Goal: Transaction & Acquisition: Subscribe to service/newsletter

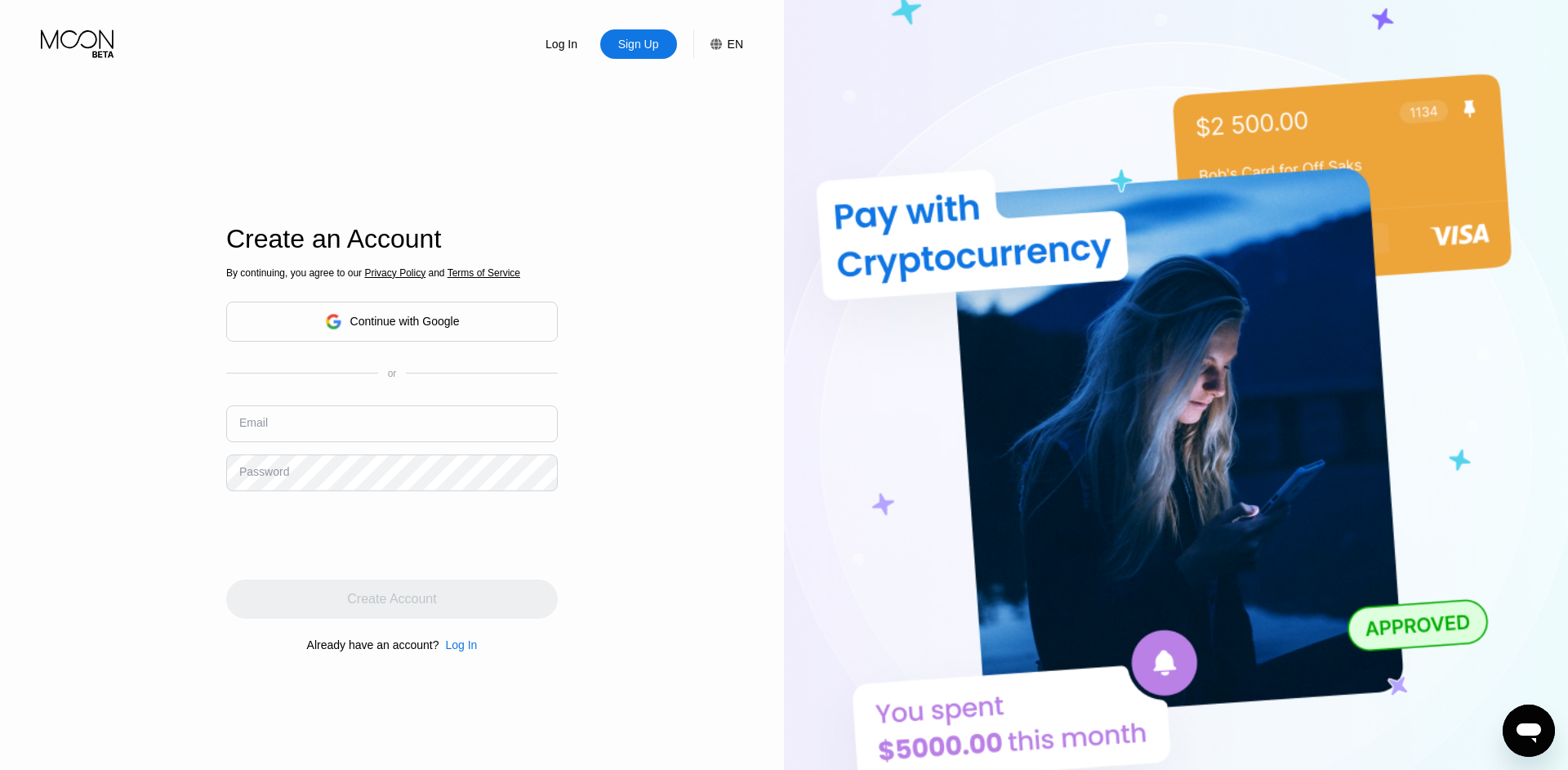
click at [684, 368] on div "Log In Sign Up EN Language English Save Create an Account By continuing, you ag…" at bounding box center [392, 423] width 784 height 847
click at [343, 432] on input "text" at bounding box center [391, 423] width 331 height 37
click at [172, 389] on div "Log In Sign Up EN Language English Save Create an Account By continuing, you ag…" at bounding box center [392, 423] width 784 height 847
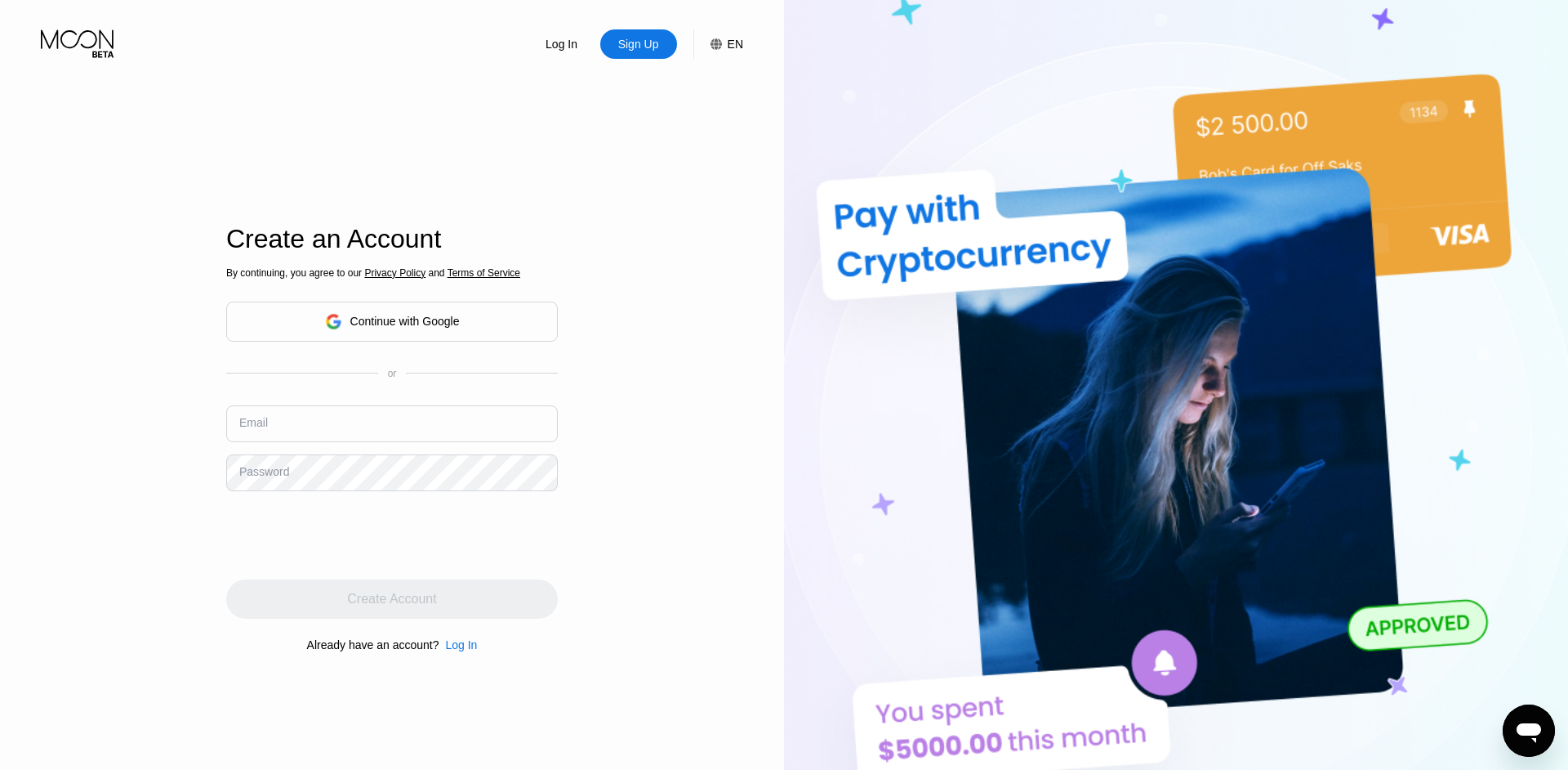
click at [388, 375] on div "or" at bounding box center [392, 373] width 9 height 11
click at [362, 432] on input "text" at bounding box center [391, 423] width 331 height 37
click at [592, 158] on div "Log In Sign Up EN Language English Save Create an Account By continuing, you ag…" at bounding box center [392, 423] width 784 height 847
click at [342, 436] on input "text" at bounding box center [391, 423] width 331 height 37
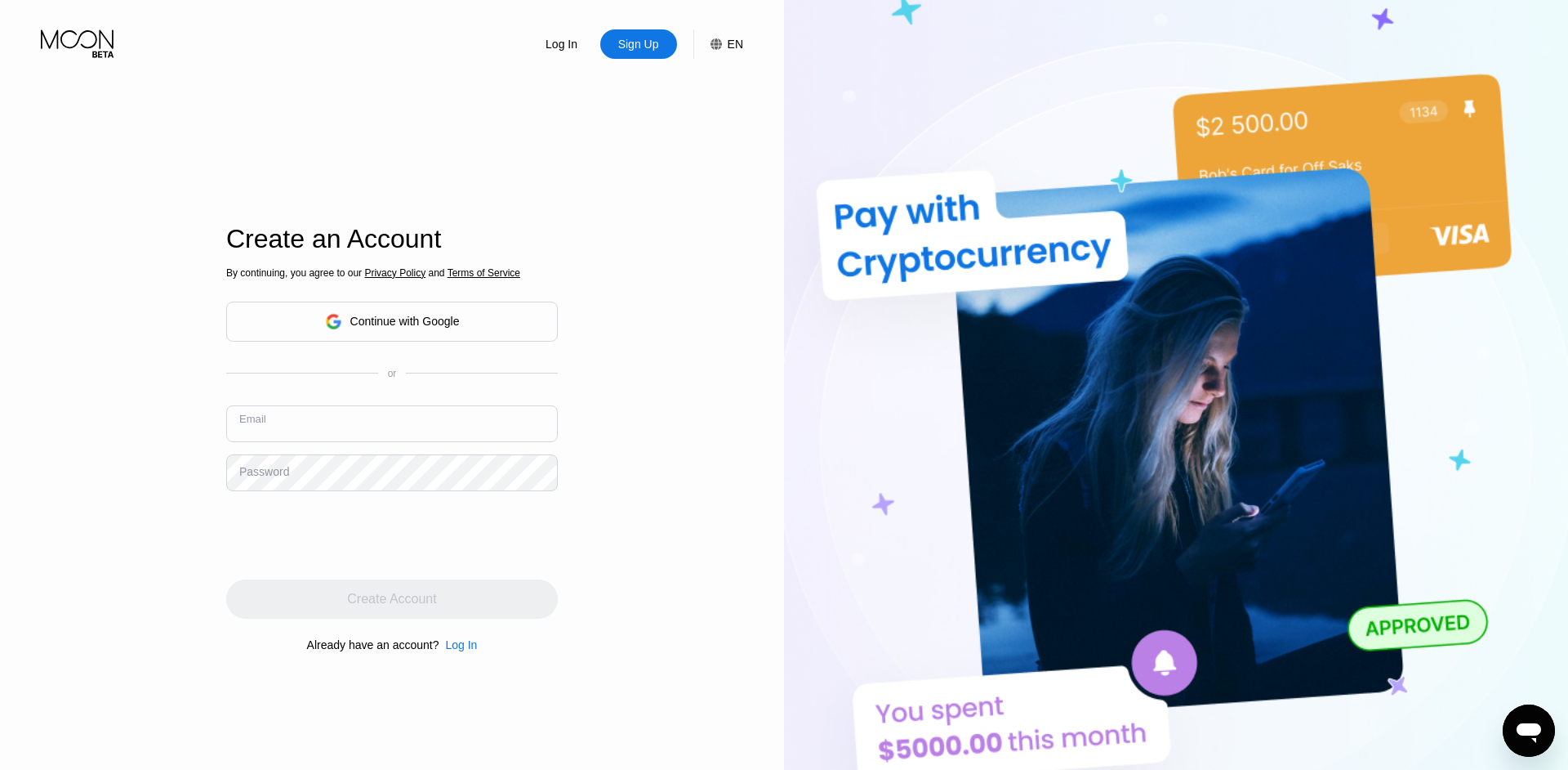
paste input "[PERSON_NAME].schimanski31@t-onli"
type input "[PERSON_NAME][EMAIL_ADDRESS][DOMAIN_NAME]"
click at [557, 450] on div "Email [PERSON_NAME][EMAIL_ADDRESS][DOMAIN_NAME]" at bounding box center [391, 429] width 331 height 49
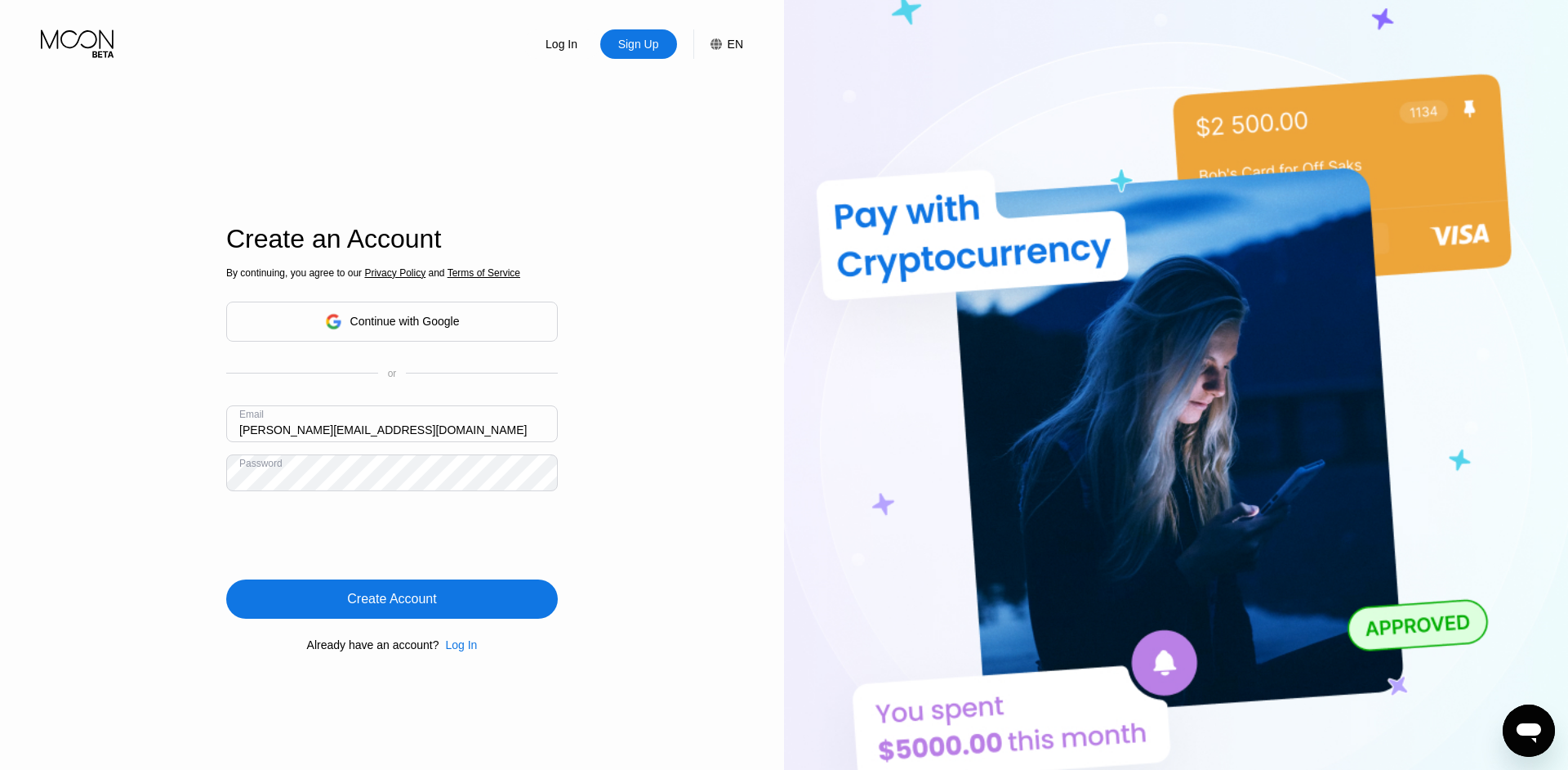
click at [472, 606] on div "Create Account" at bounding box center [391, 598] width 331 height 39
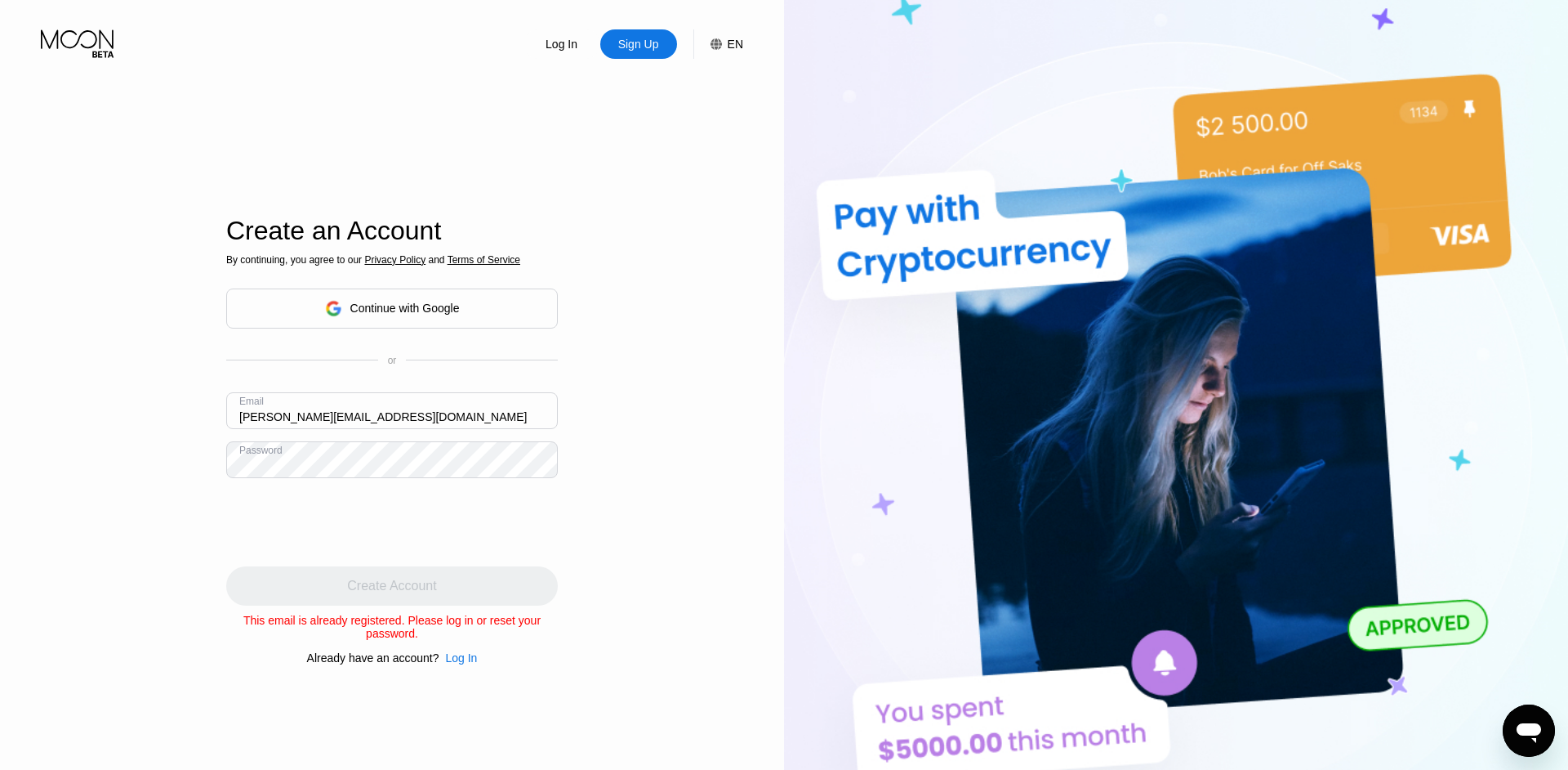
click at [441, 409] on input "[PERSON_NAME][EMAIL_ADDRESS][DOMAIN_NAME]" at bounding box center [391, 410] width 331 height 37
click at [466, 665] on div "Log In" at bounding box center [461, 658] width 32 height 13
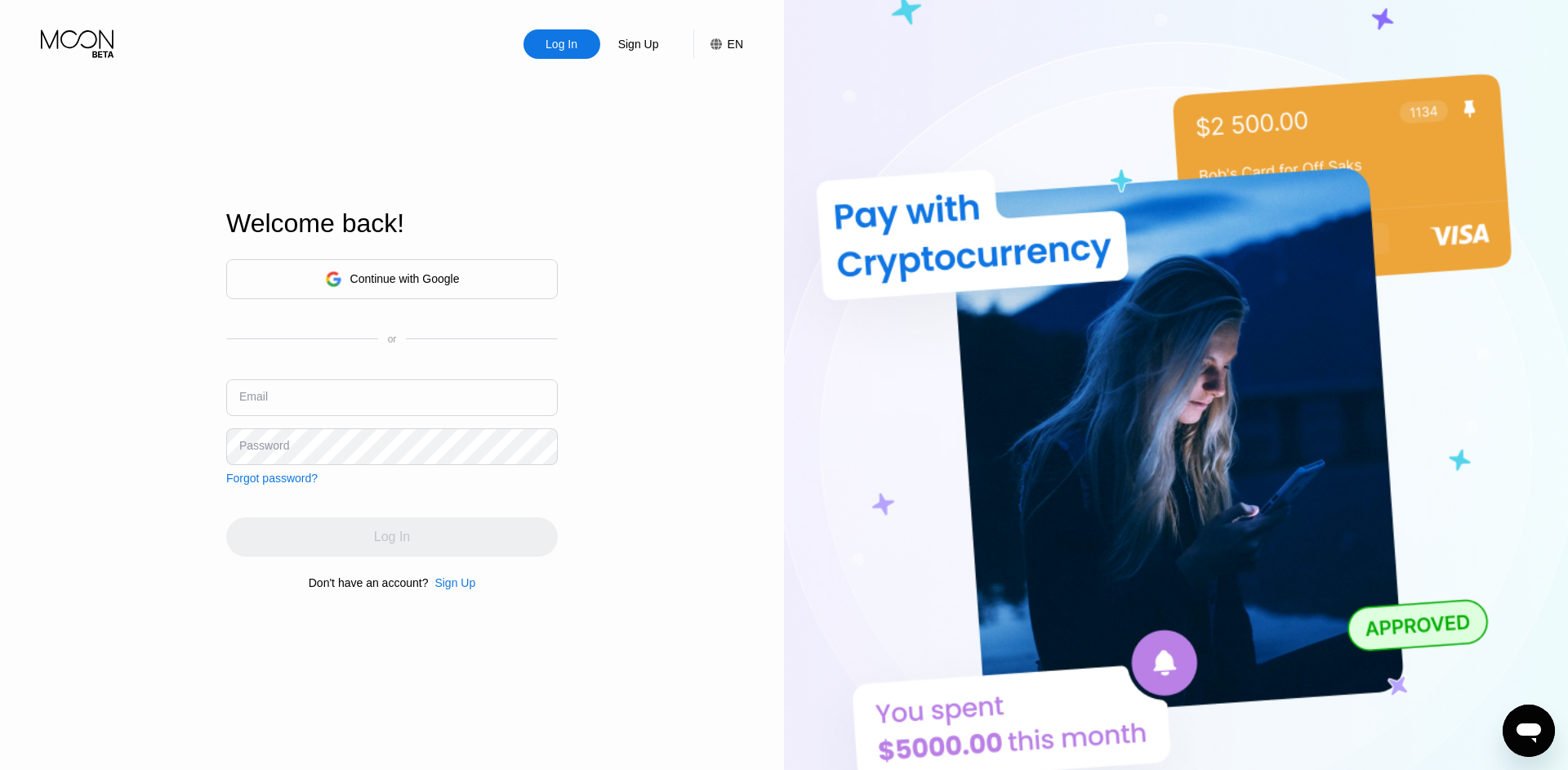
click at [418, 392] on input "text" at bounding box center [391, 397] width 331 height 37
paste input "[PERSON_NAME][EMAIL_ADDRESS][DOMAIN_NAME]"
type input "[PERSON_NAME][EMAIL_ADDRESS][DOMAIN_NAME]"
click at [1567, 395] on div at bounding box center [1568, 385] width 0 height 770
click at [563, 399] on div "Log In Sign Up EN Language English Save Welcome back! Continue with Google or E…" at bounding box center [392, 423] width 784 height 847
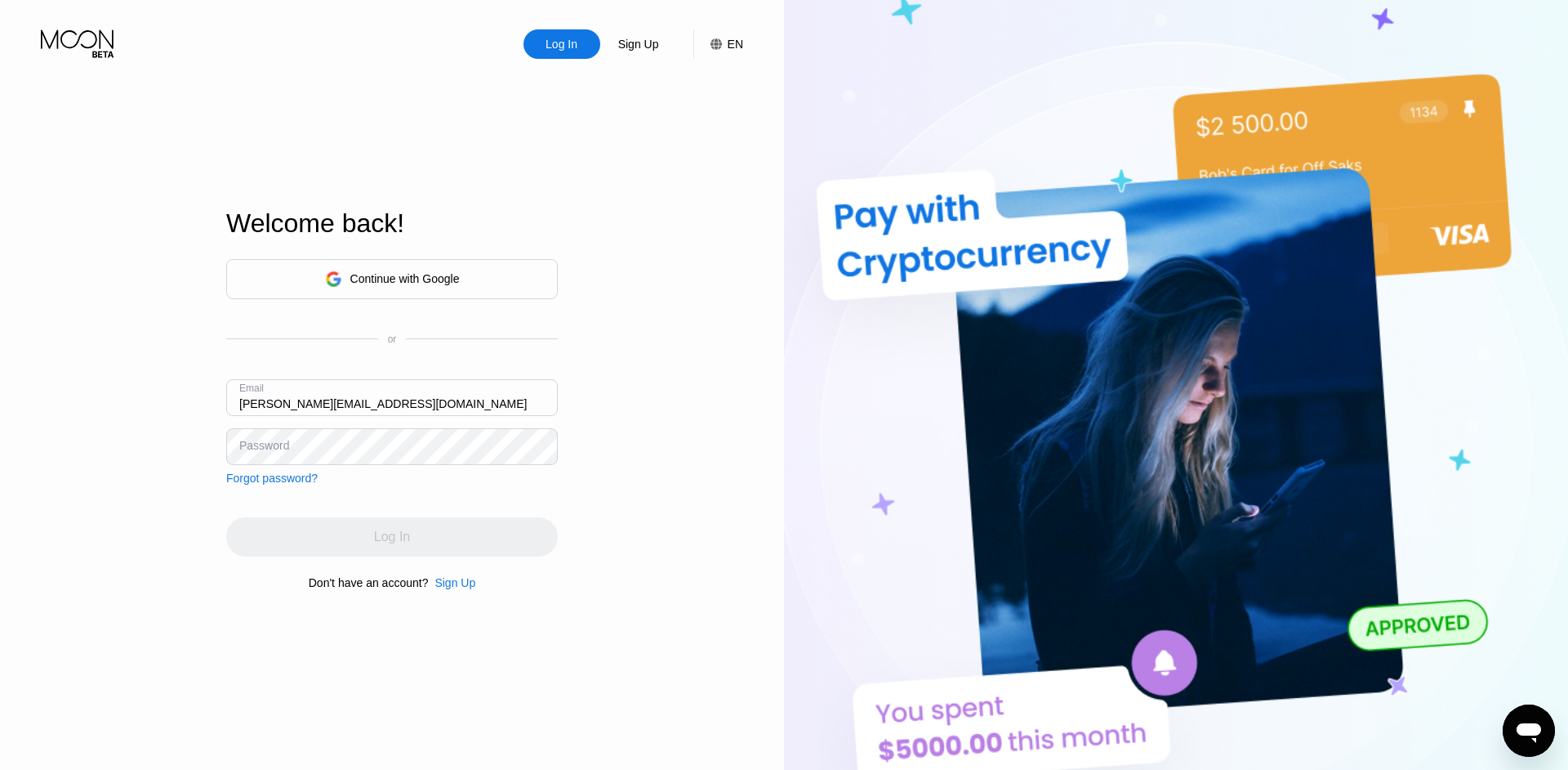
click at [1567, 392] on div at bounding box center [1568, 385] width 0 height 770
click at [445, 589] on div "Sign Up" at bounding box center [454, 582] width 41 height 13
